Goal: Information Seeking & Learning: Check status

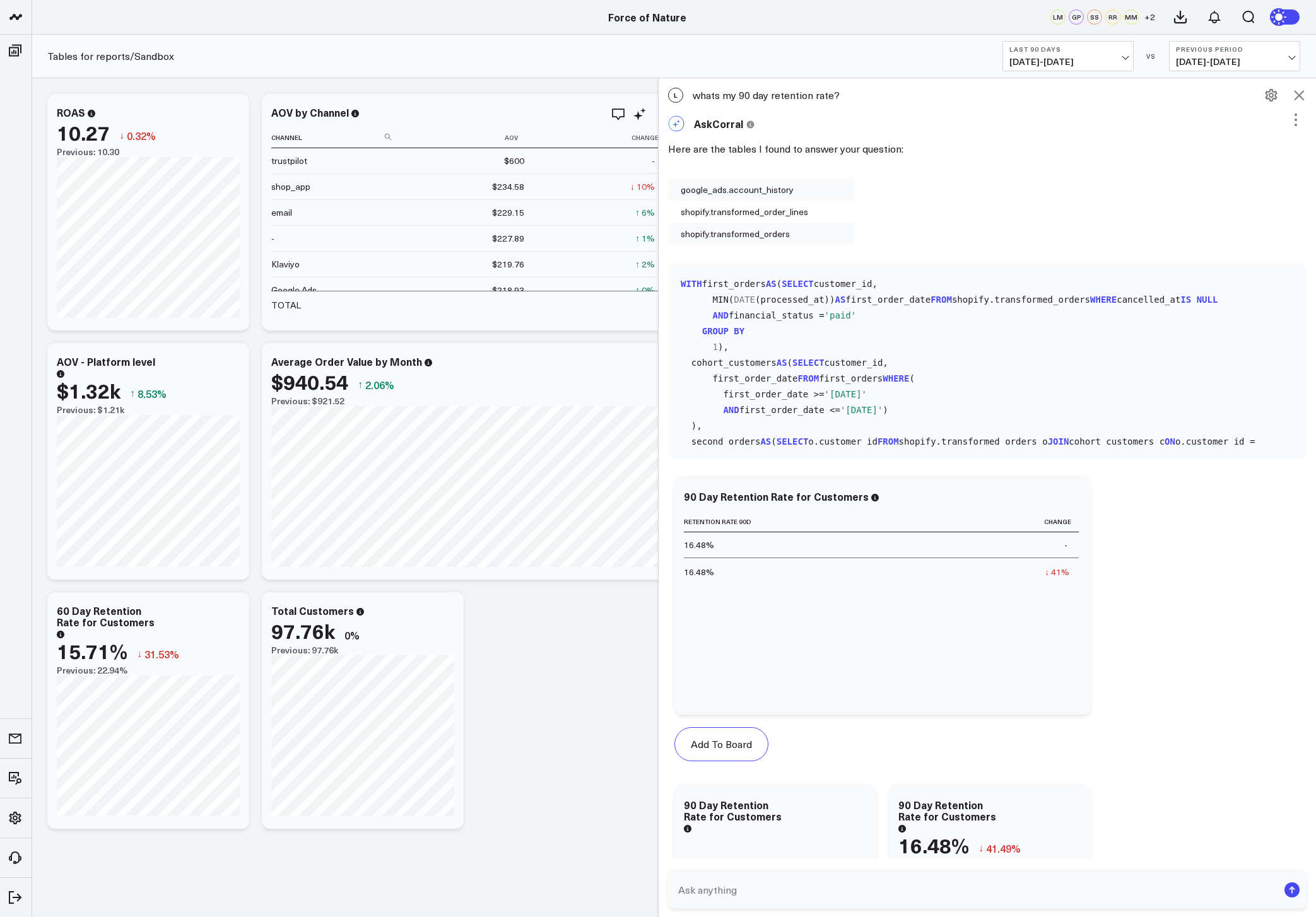
scroll to position [1868, 0]
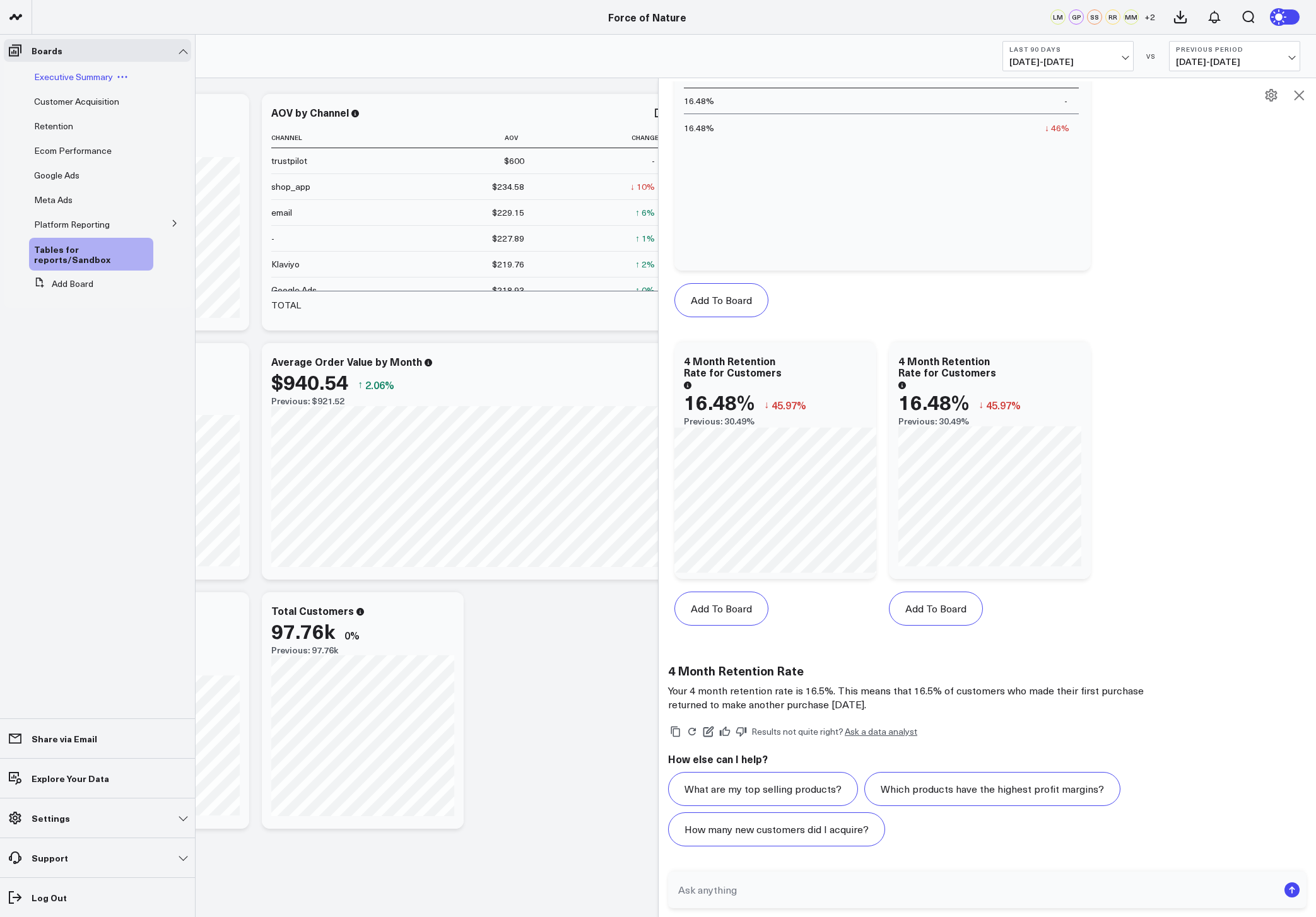
click at [59, 74] on span "Executive Summary" at bounding box center [74, 76] width 79 height 12
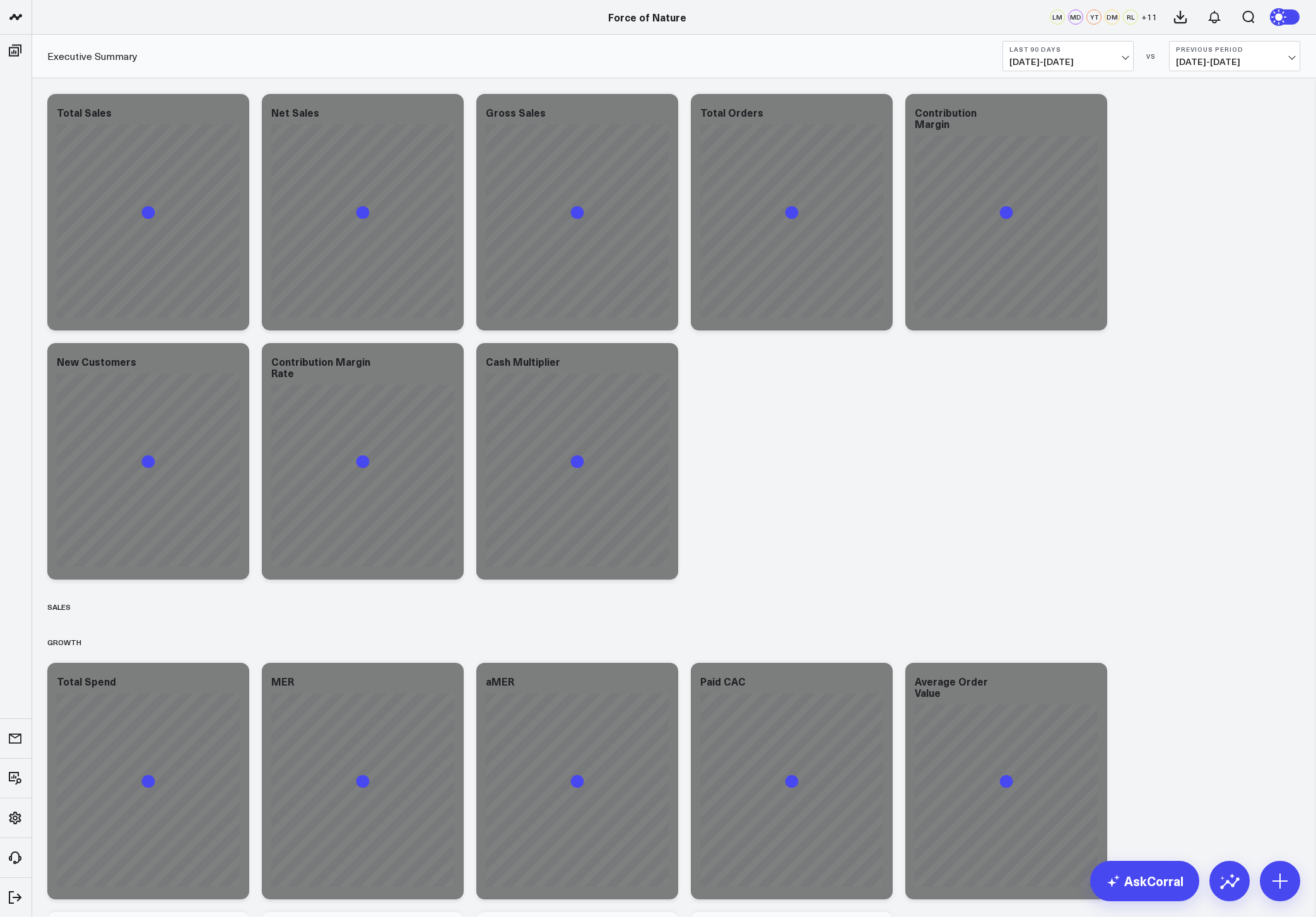
click at [1098, 57] on span "05/14/25 - 08/11/25" at bounding box center [1068, 62] width 118 height 10
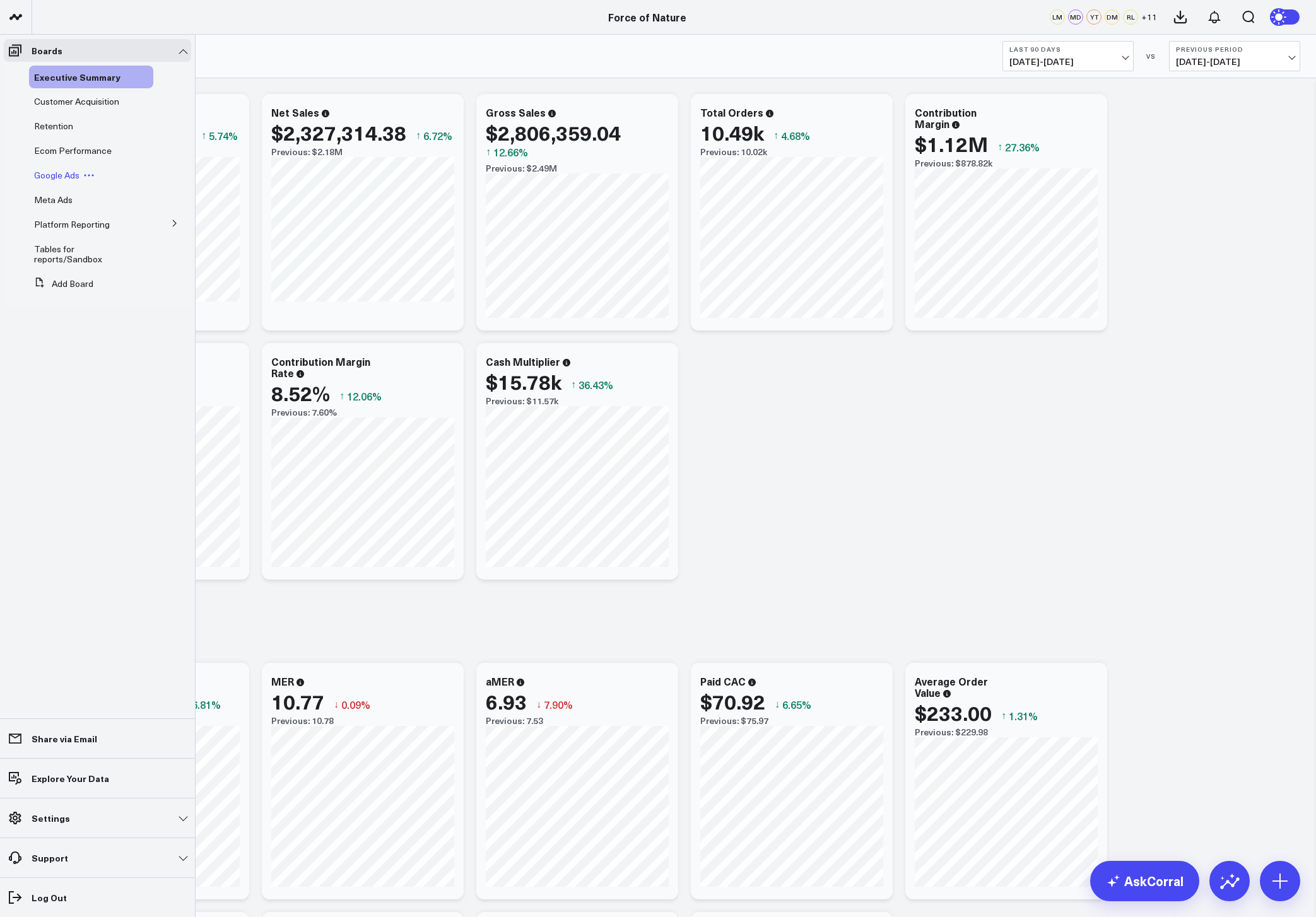
click at [54, 171] on span "Google Ads" at bounding box center [57, 174] width 46 height 12
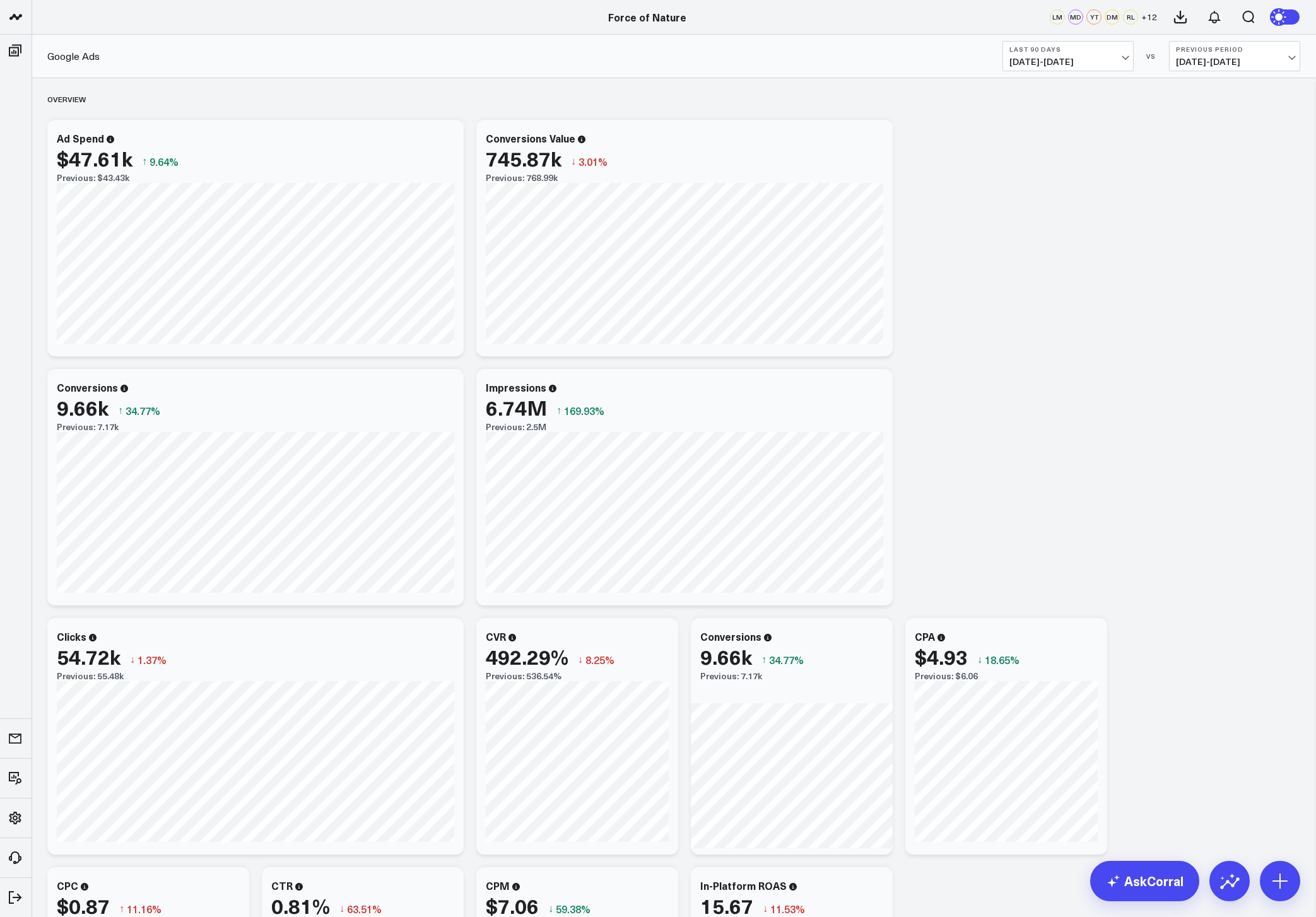
click at [1059, 65] on span "05/14/25 - 08/11/25" at bounding box center [1068, 62] width 118 height 10
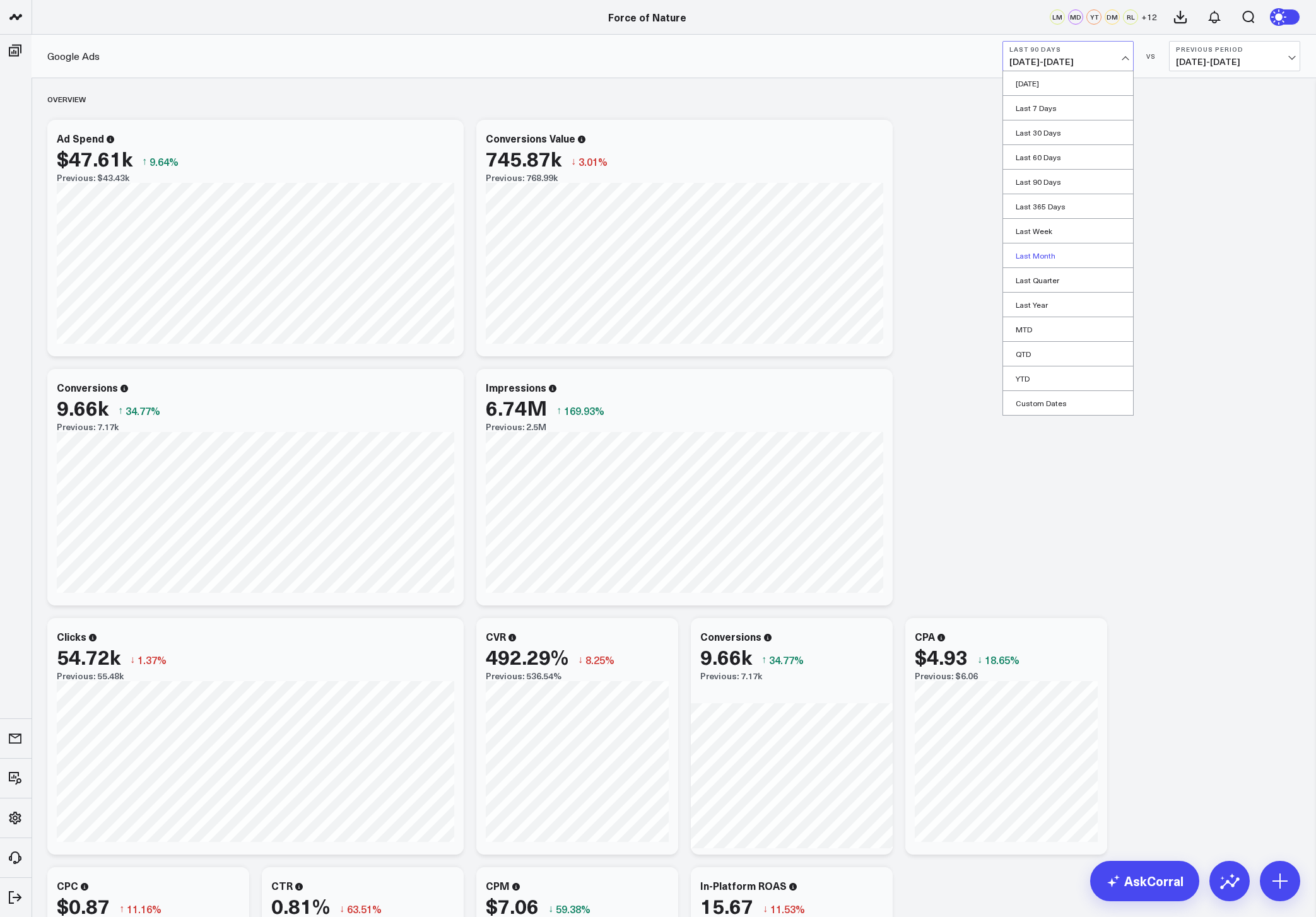
click at [1036, 257] on link "Last Month" at bounding box center [1067, 256] width 130 height 24
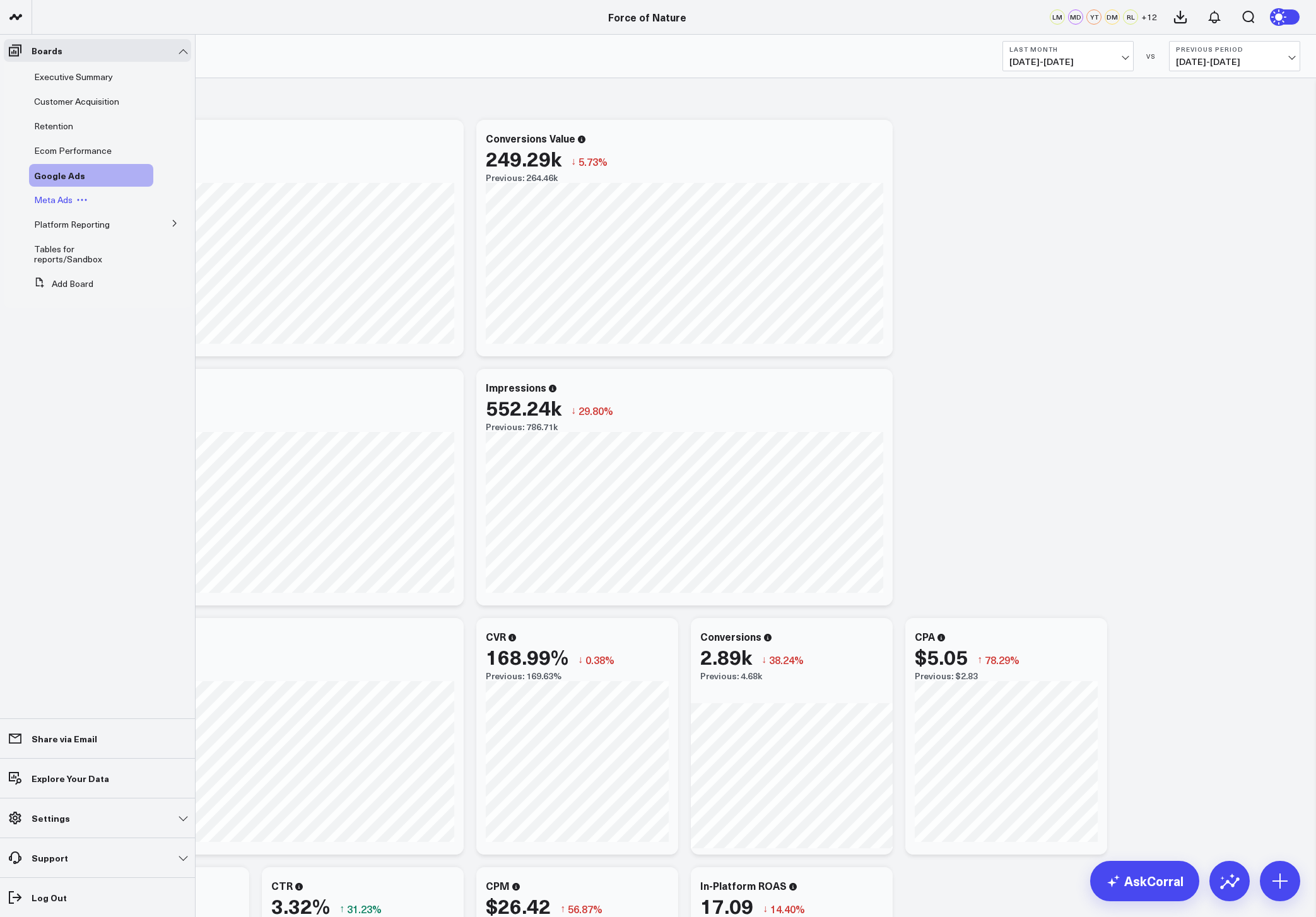
click at [55, 203] on span "Meta Ads" at bounding box center [53, 200] width 38 height 12
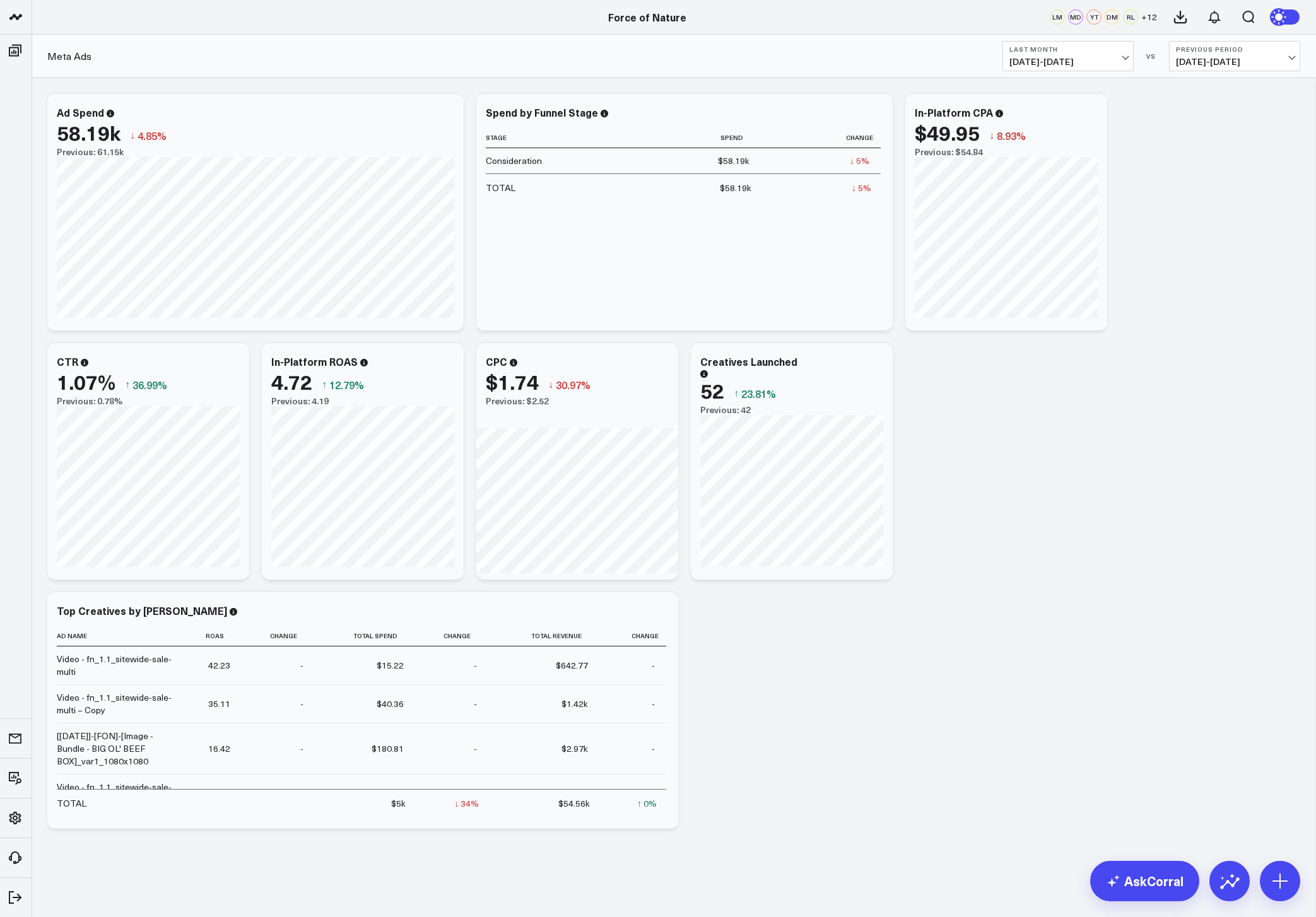
type input "58"
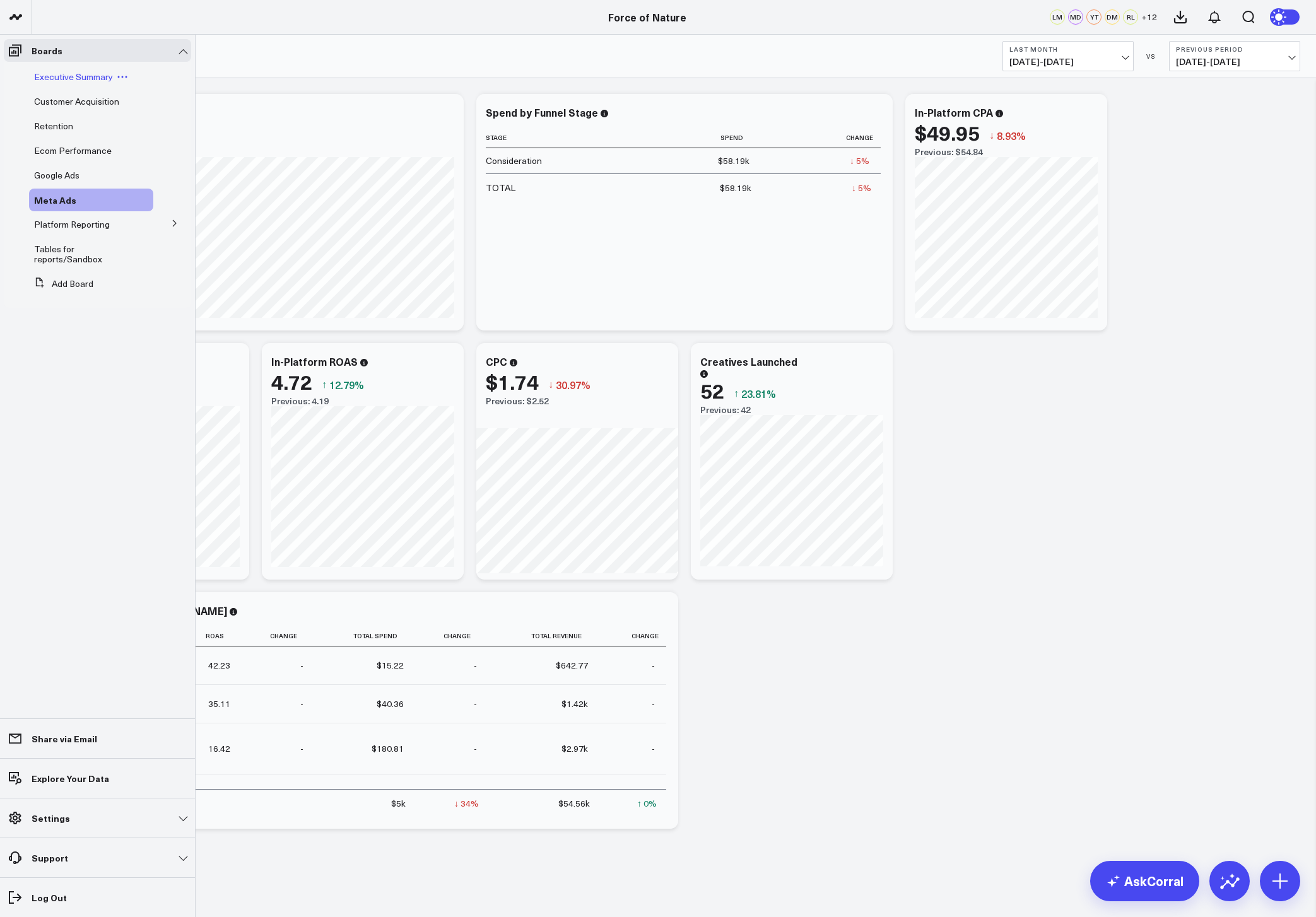
click at [70, 73] on span "Executive Summary" at bounding box center [74, 76] width 79 height 12
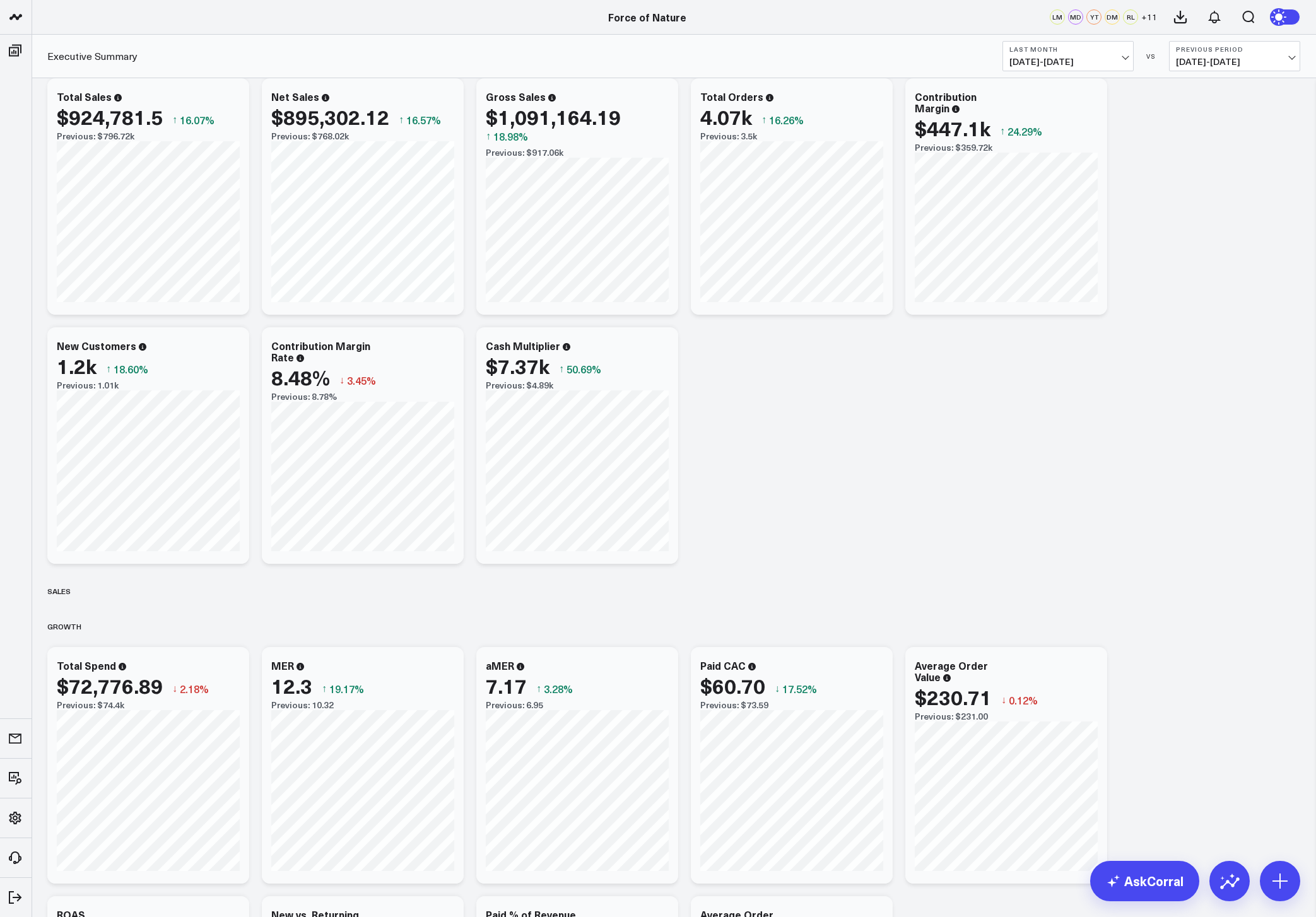
scroll to position [297, 0]
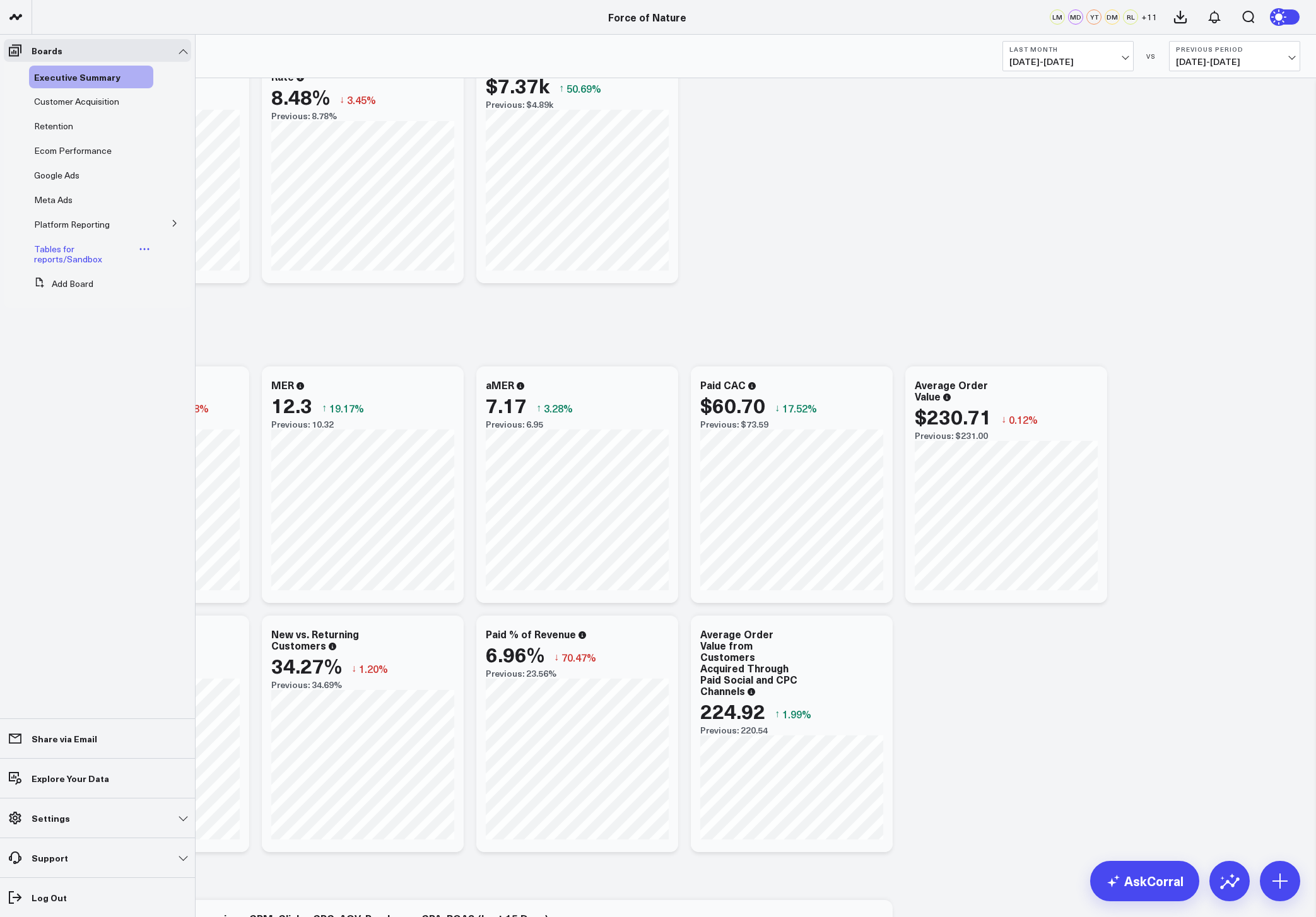
click at [67, 257] on span "Tables for reports/Sandbox" at bounding box center [68, 254] width 68 height 22
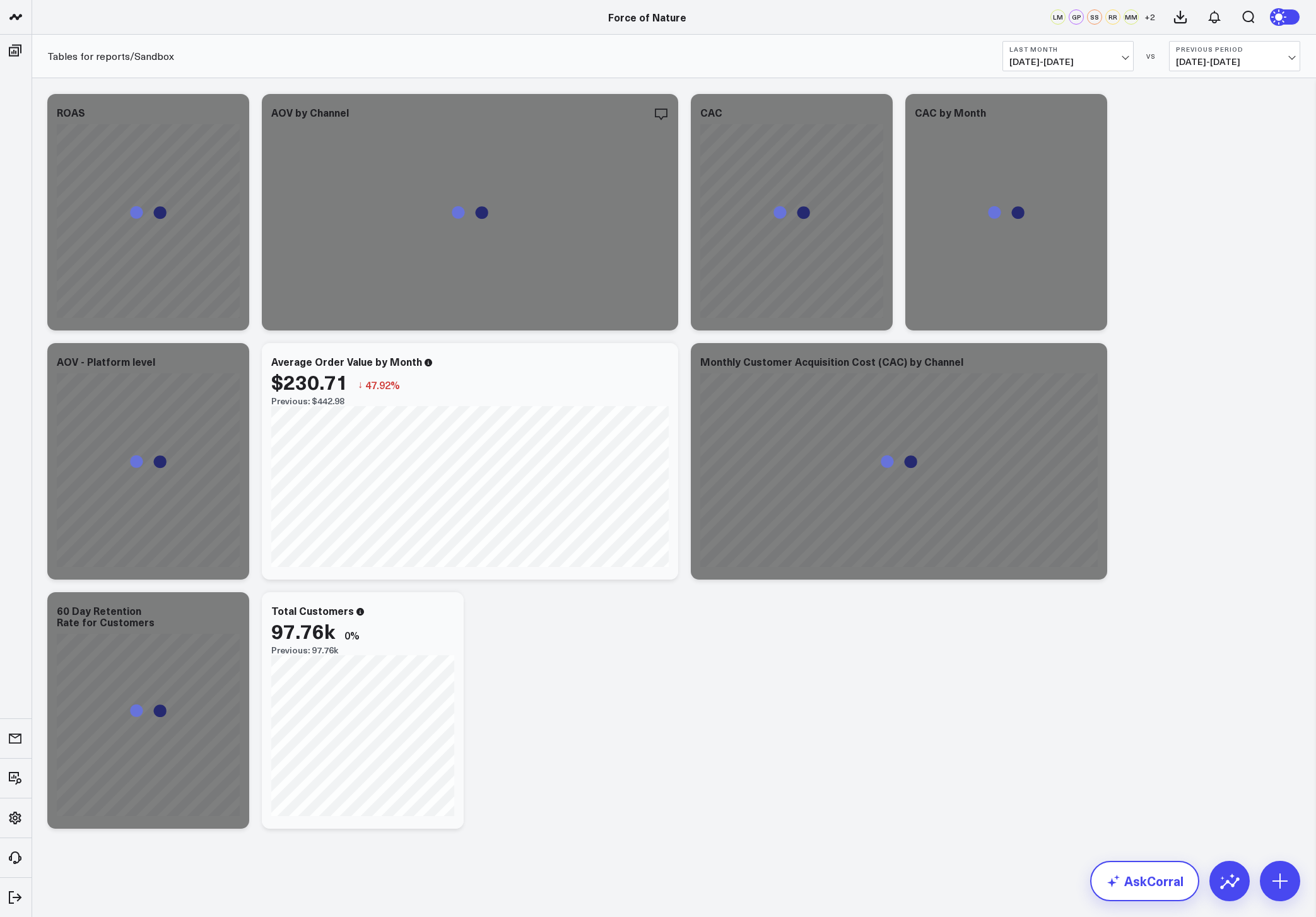
click at [1157, 878] on link "AskCorral" at bounding box center [1144, 881] width 109 height 40
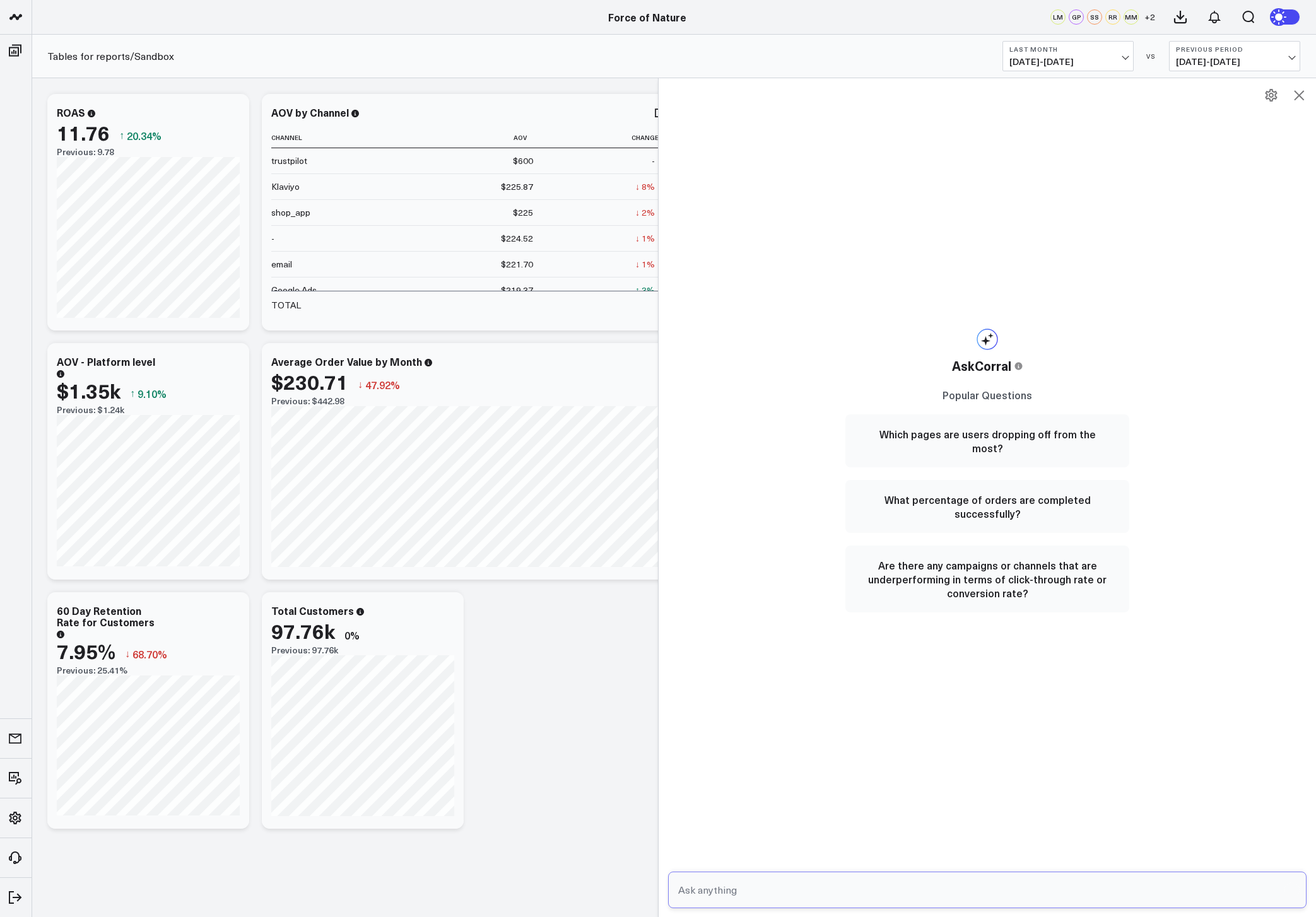
click at [761, 892] on input "text" at bounding box center [977, 890] width 603 height 22
type input "whats my 12 month ltv?"
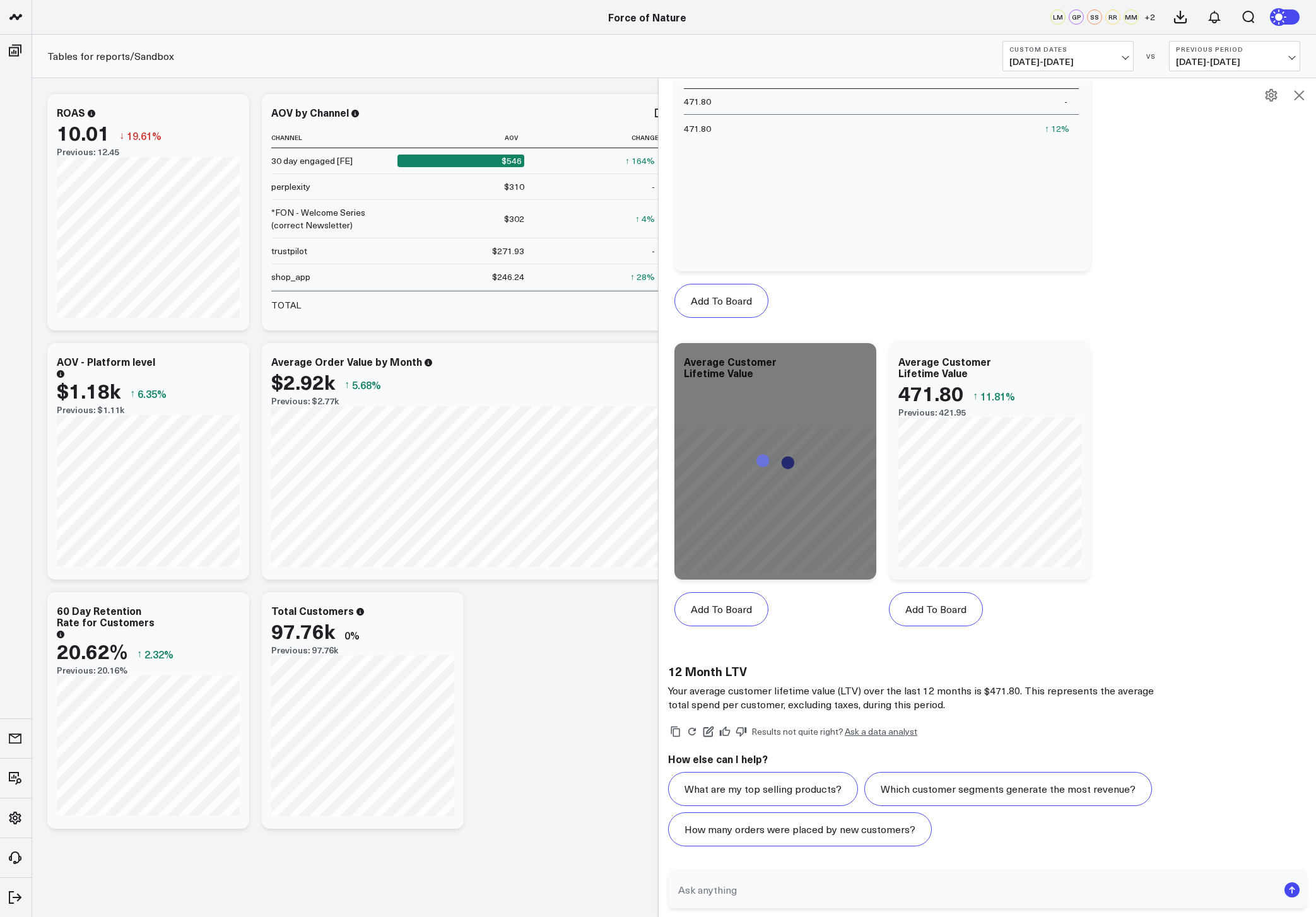
scroll to position [422, 0]
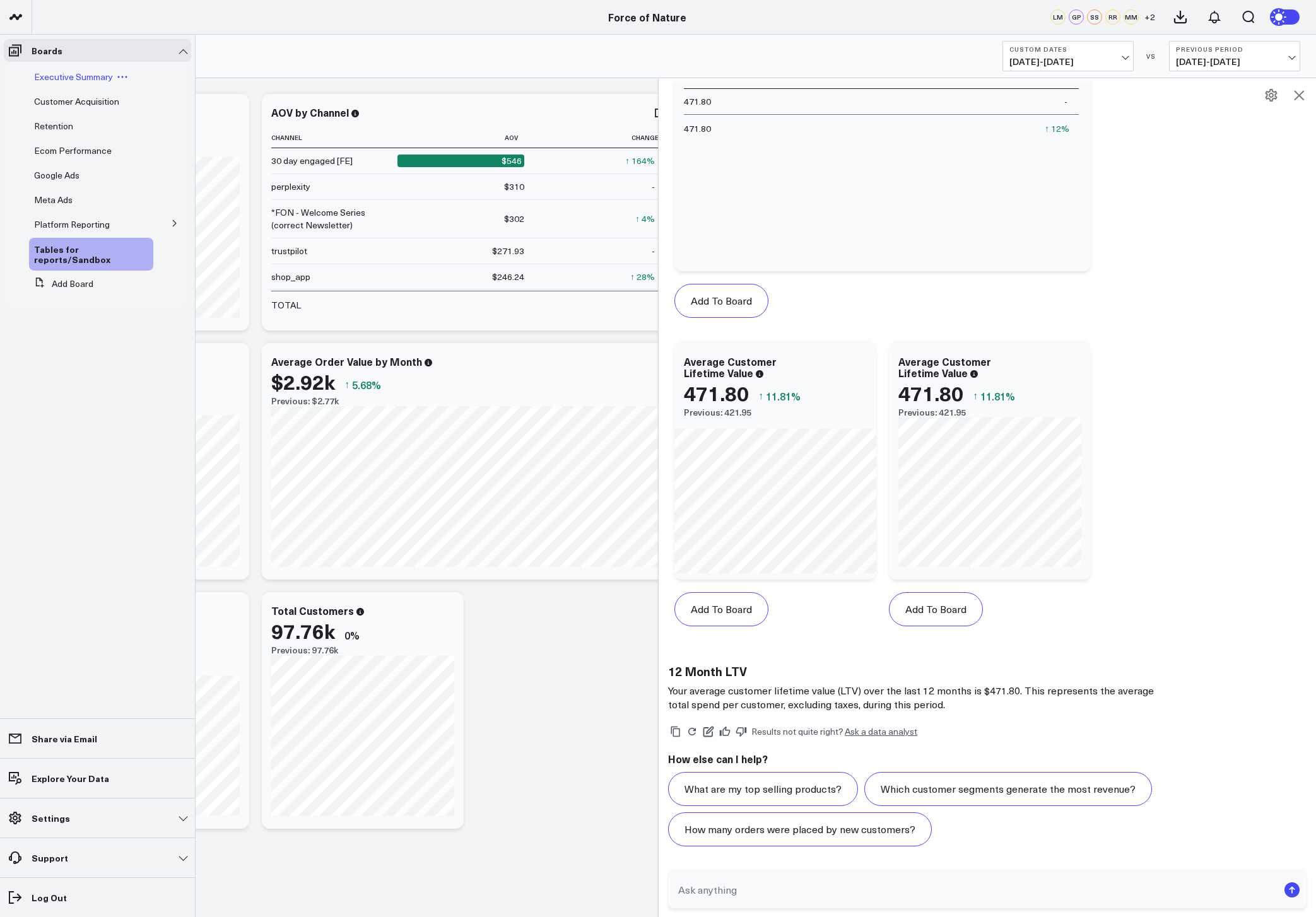
click at [50, 68] on div "Executive Summary" at bounding box center [90, 76] width 124 height 22
click at [62, 77] on span "Executive Summary" at bounding box center [74, 76] width 79 height 12
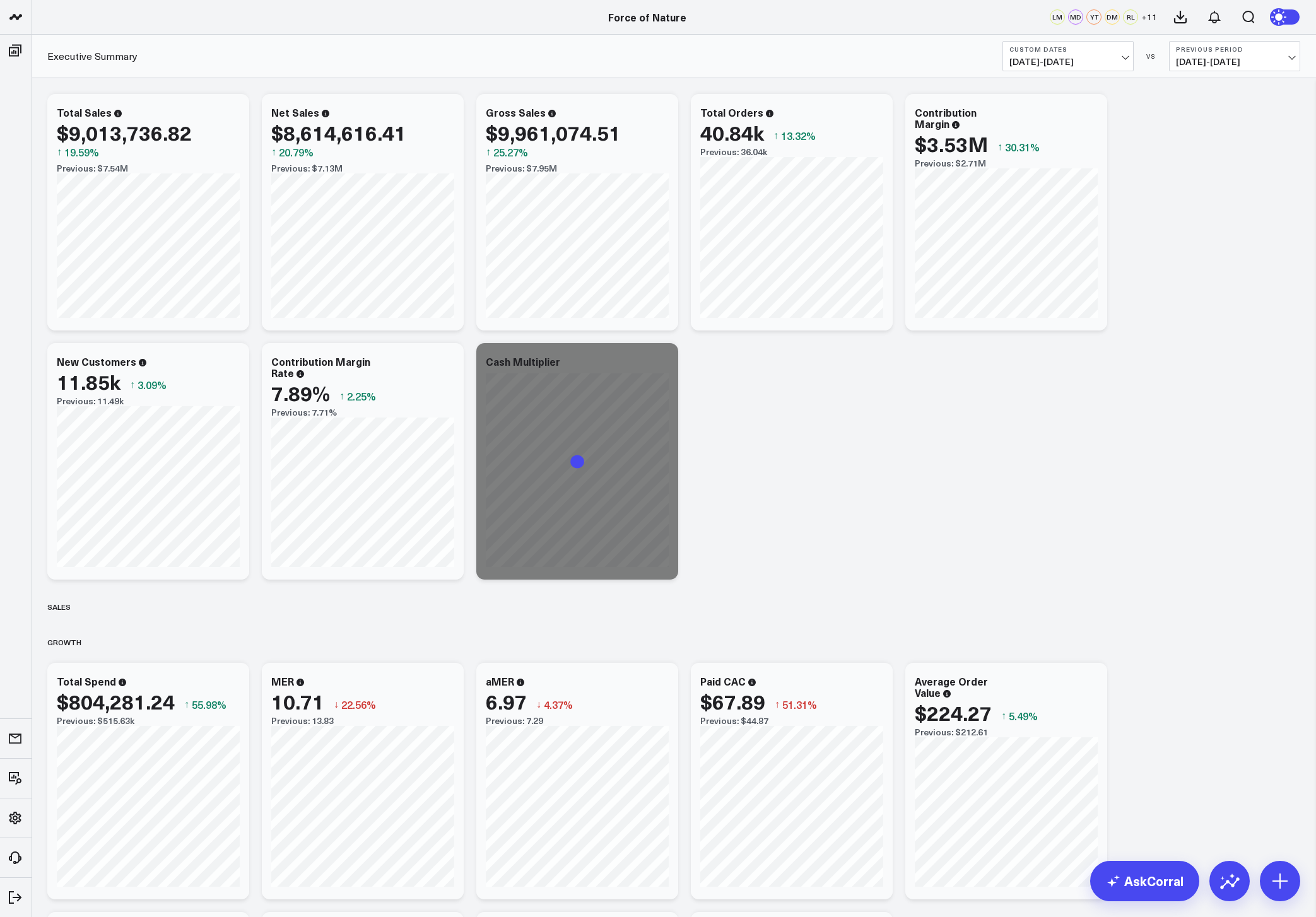
click at [1074, 58] on span "[DATE] - [DATE]" at bounding box center [1068, 62] width 118 height 10
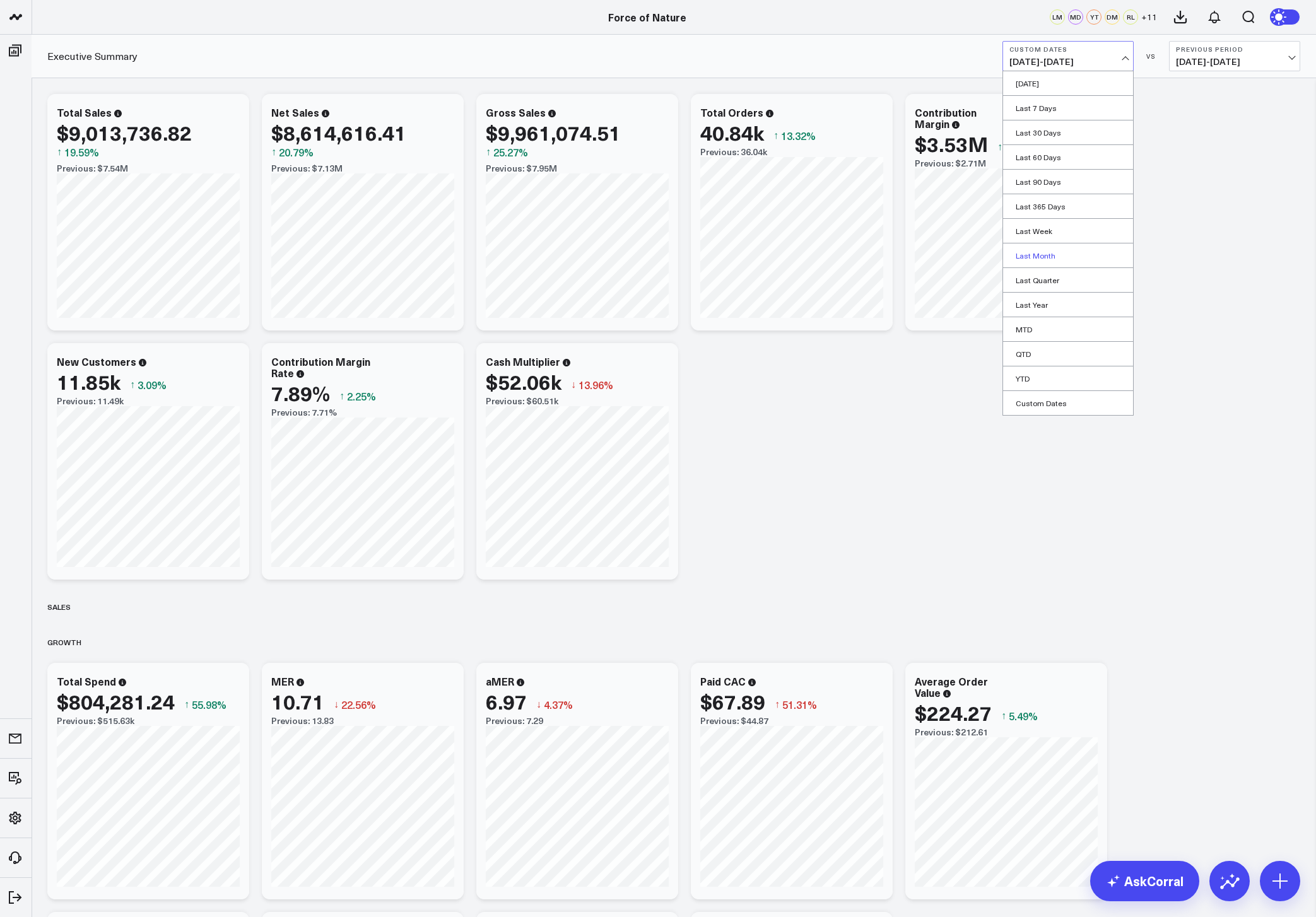
click at [1048, 256] on link "Last Month" at bounding box center [1067, 256] width 130 height 24
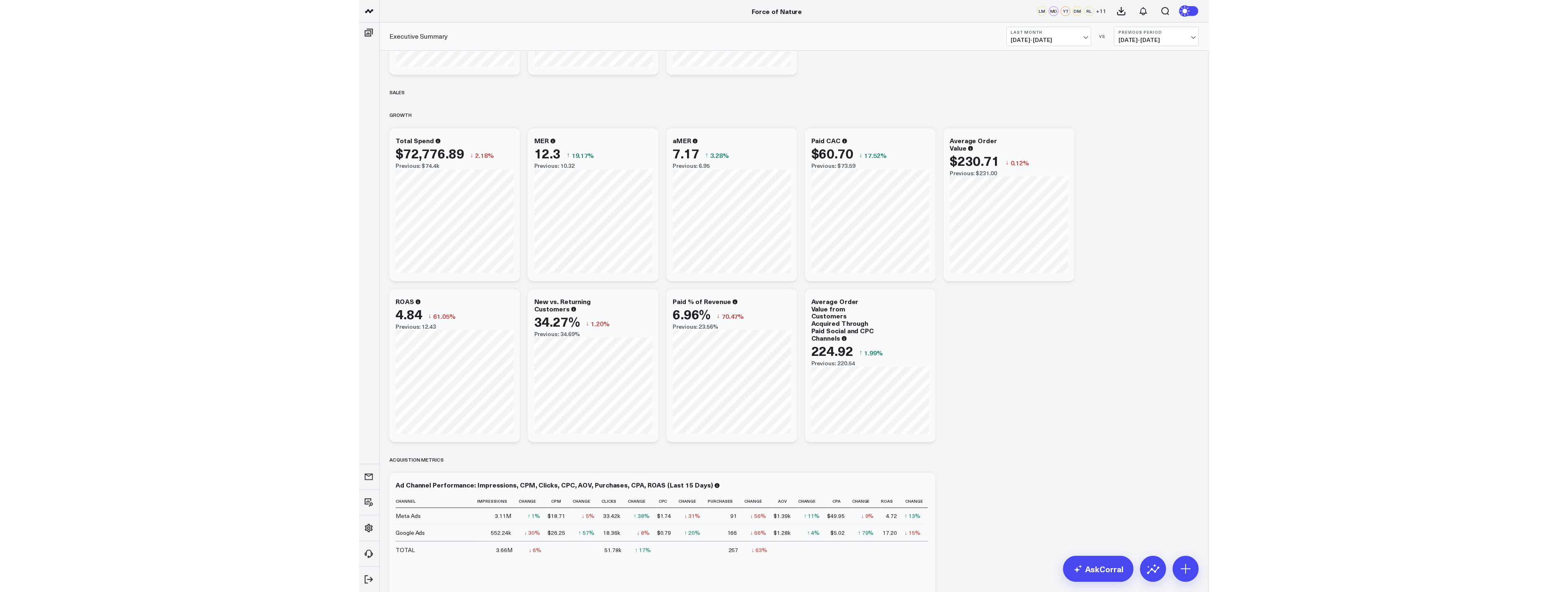
scroll to position [389, 0]
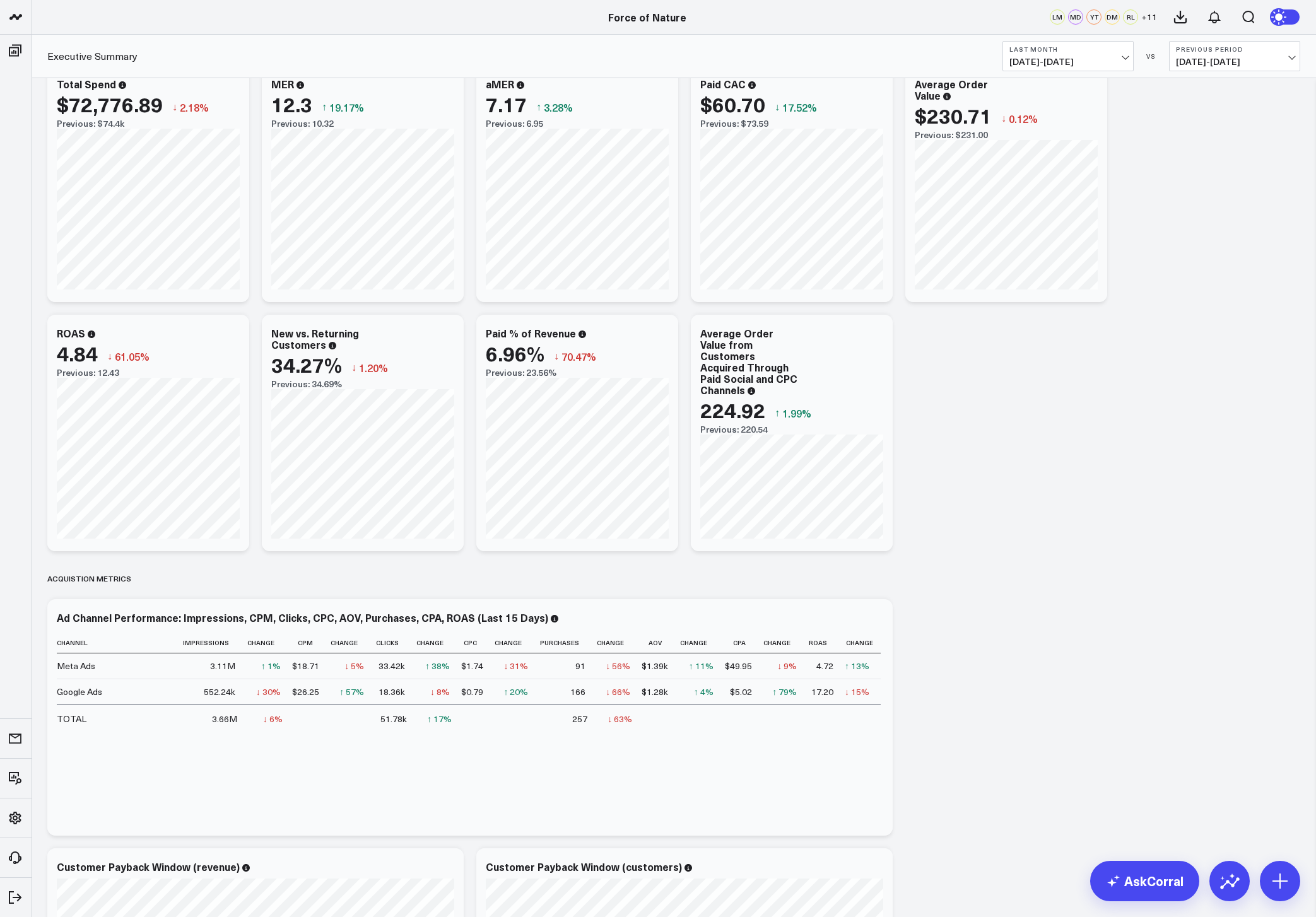
click at [1059, 49] on b "Last Month" at bounding box center [1068, 49] width 118 height 7
click at [1033, 321] on link "MTD" at bounding box center [1067, 329] width 130 height 24
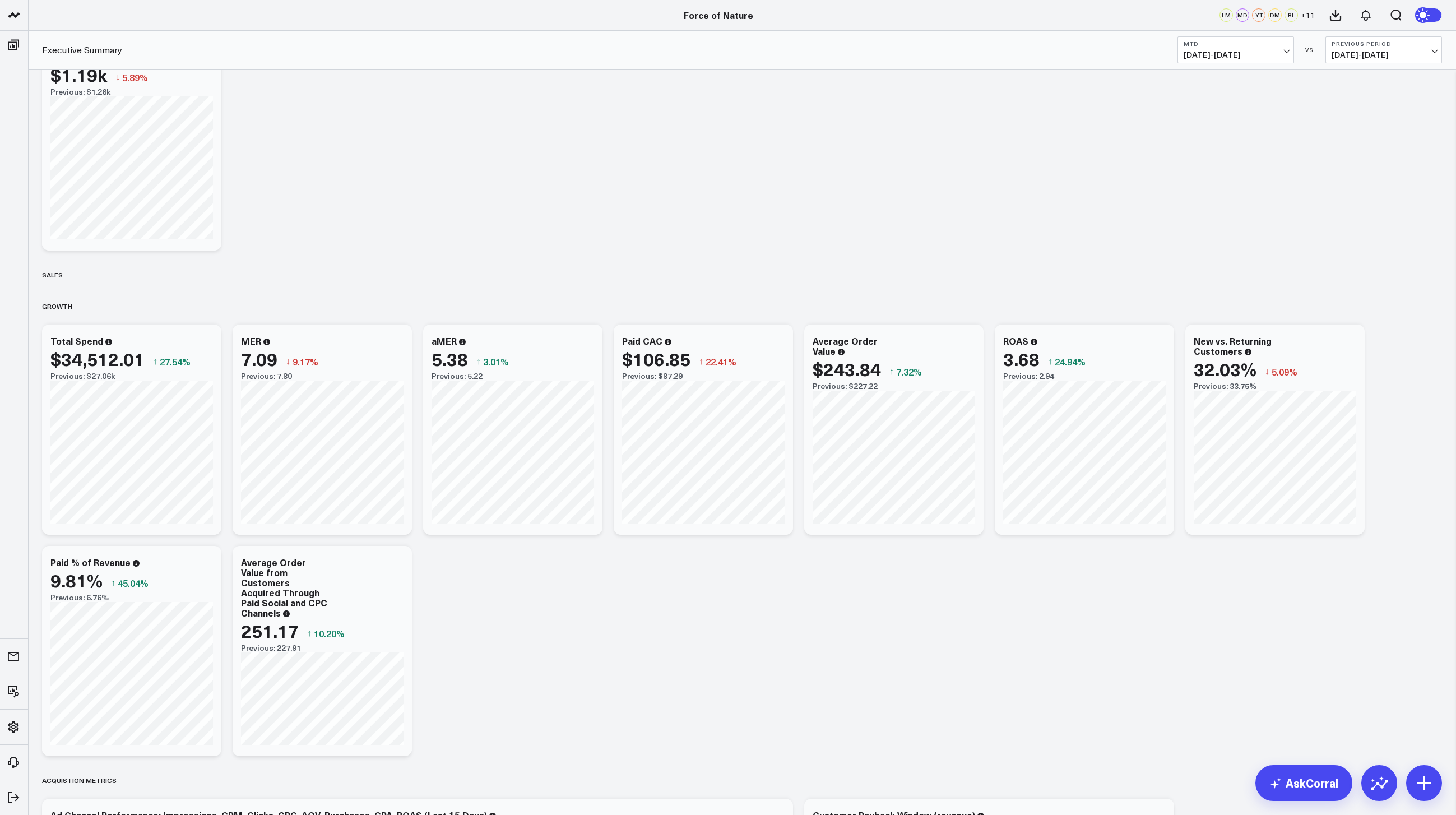
scroll to position [323, 0]
